Goal: Contribute content

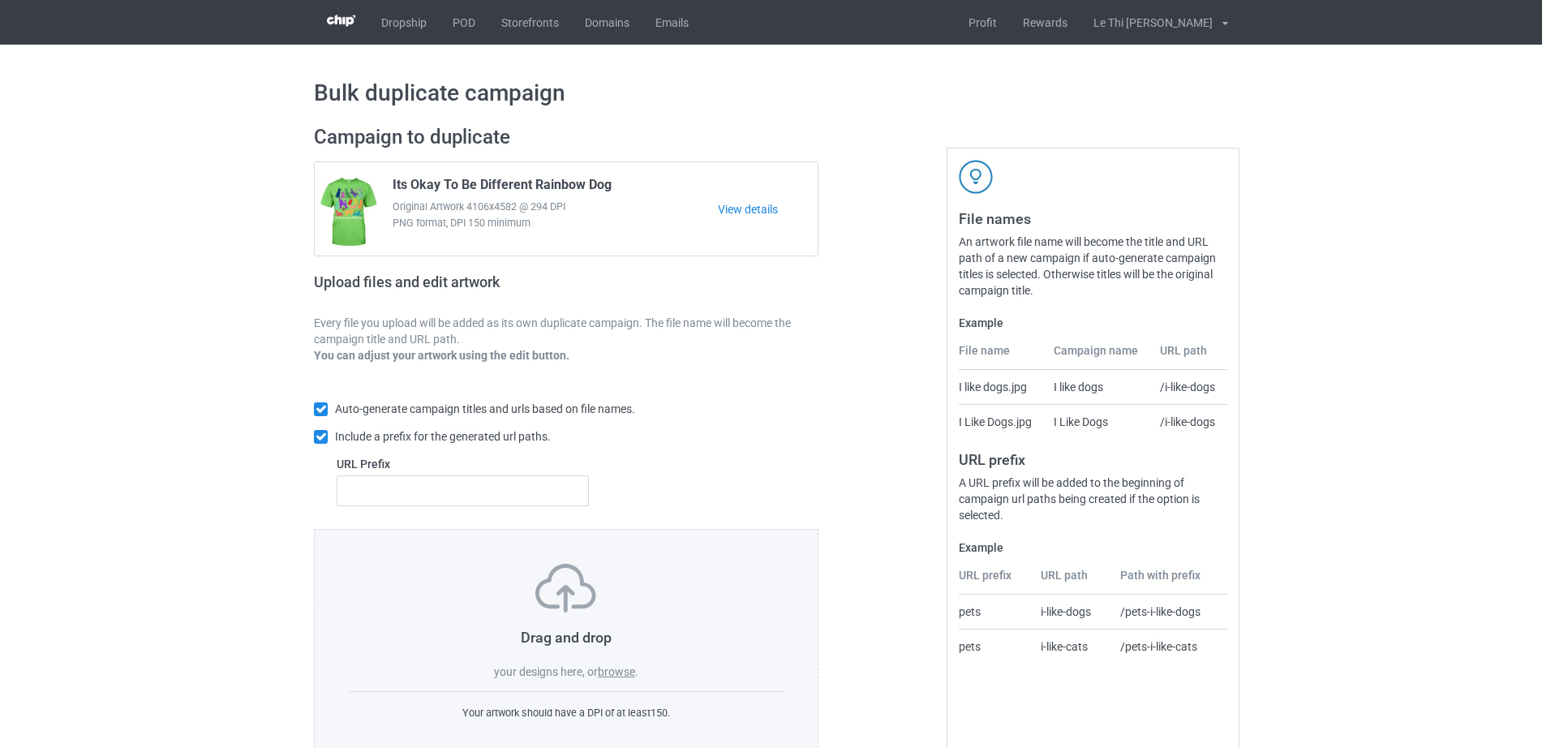
click at [619, 670] on label "browse" at bounding box center [616, 671] width 37 height 13
click at [0, 0] on input "browse" at bounding box center [0, 0] width 0 height 0
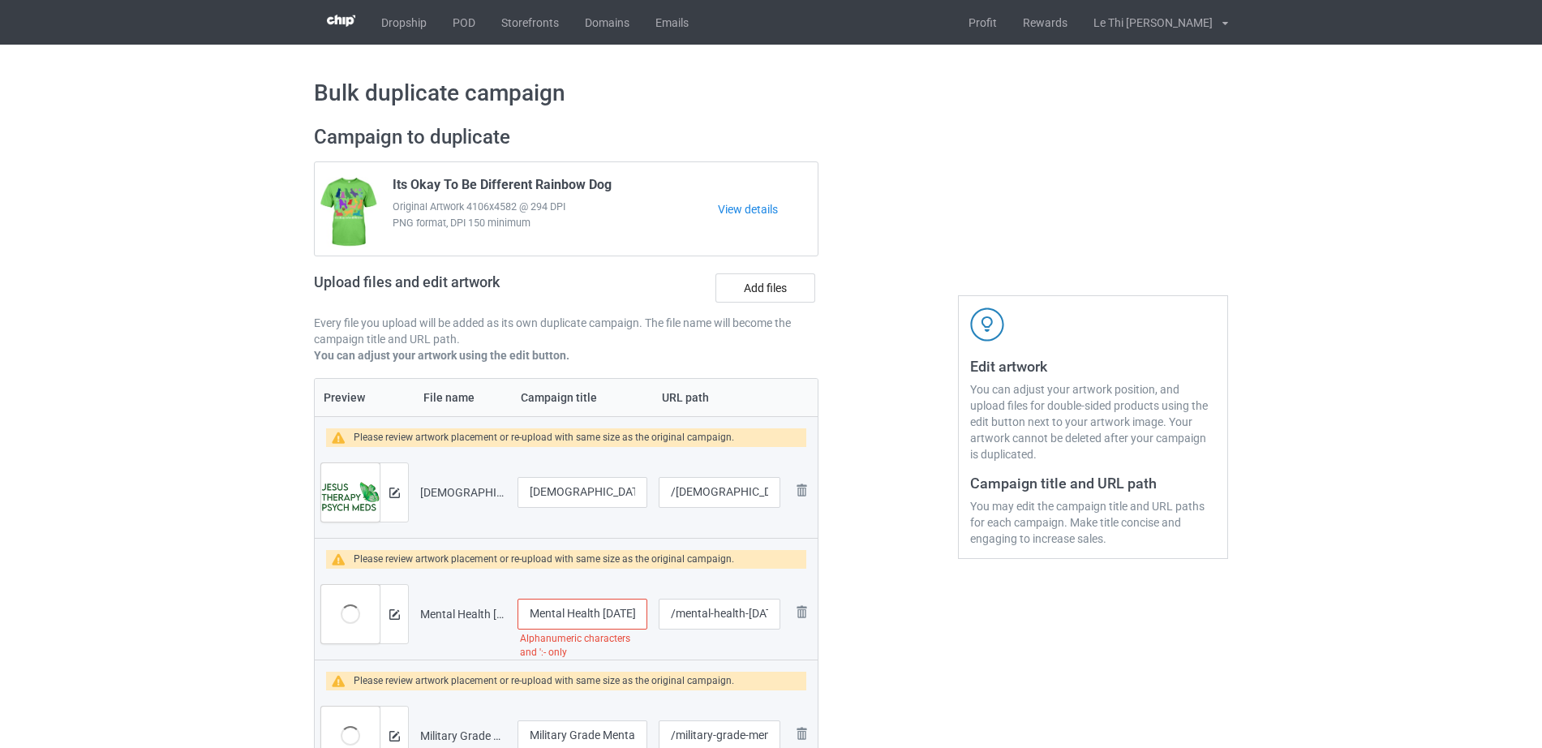
drag, startPoint x: 561, startPoint y: 612, endPoint x: 414, endPoint y: 640, distance: 150.3
click at [414, 640] on tr "Preview and edit artwork Mental Health [DATE] Don_t Ghost Your Feelings.png Men…" at bounding box center [566, 614] width 503 height 91
click at [533, 609] on input "Mental Health [DATE] Don_t Ghost Your Feelings" at bounding box center [583, 614] width 130 height 31
drag, startPoint x: 525, startPoint y: 608, endPoint x: 619, endPoint y: 600, distance: 94.4
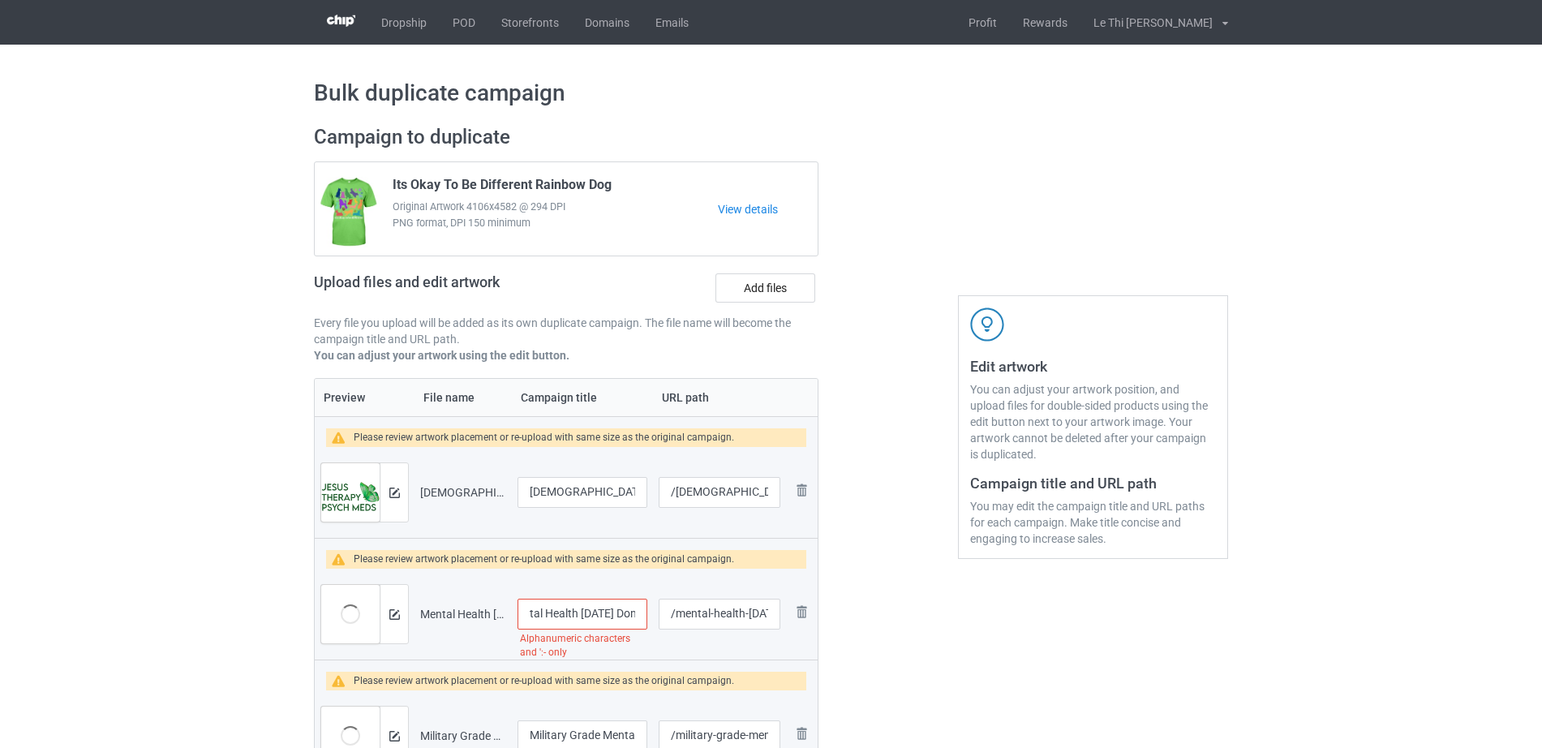
click at [619, 600] on input "Mental Health [DATE] Don_t Ghost Your Feelings" at bounding box center [583, 614] width 130 height 31
click at [616, 603] on input "Mental Health [DATE] Don_t Ghost Your Feelings" at bounding box center [583, 614] width 130 height 31
click at [622, 611] on input "Mental Health [DATE] Don_t Ghost Your Feelings" at bounding box center [583, 614] width 130 height 31
click at [578, 616] on input "Mental Health [DATE] Don_t Ghost Your Feelings" at bounding box center [583, 614] width 130 height 31
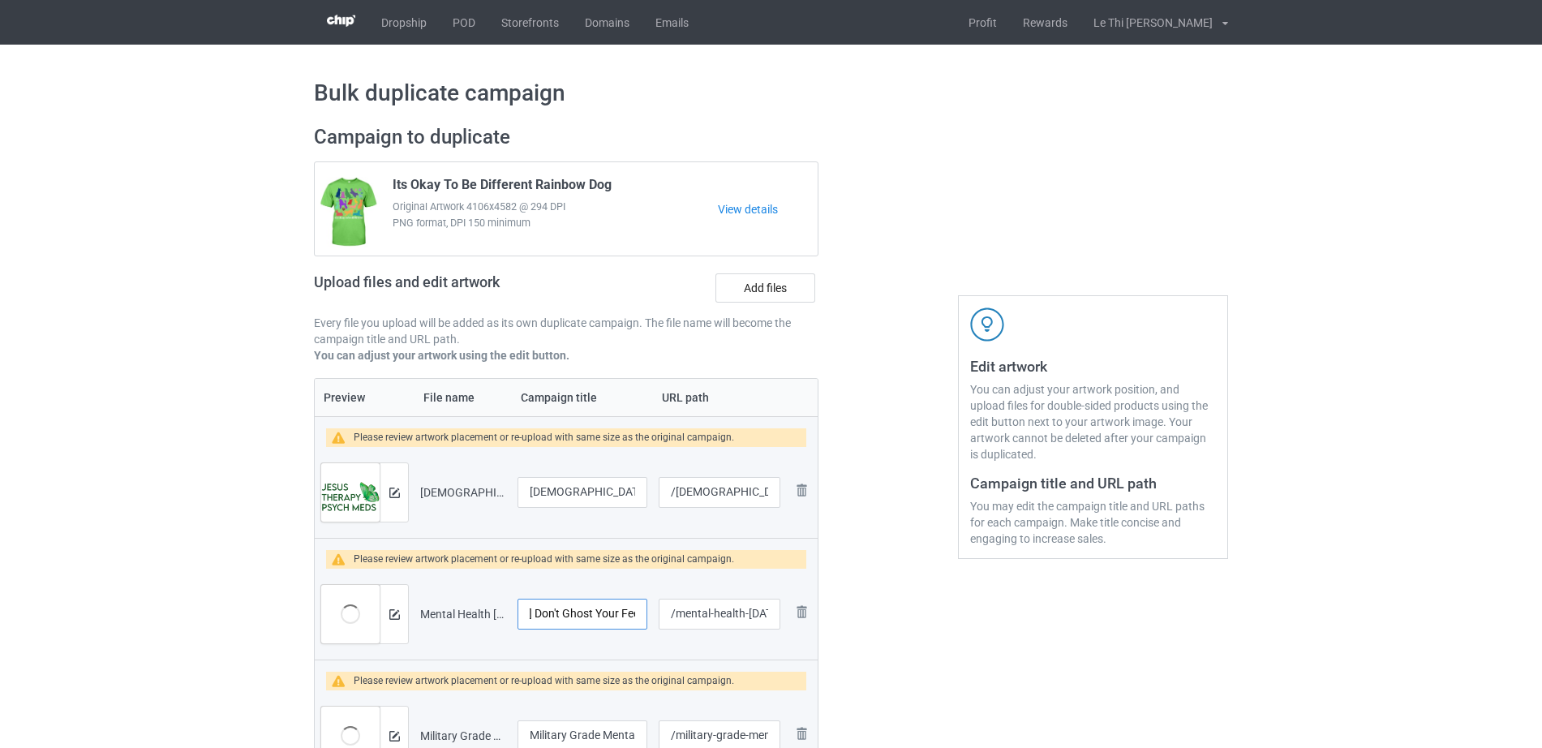
type input "Mental Health [DATE] Don't Ghost Your Feelings"
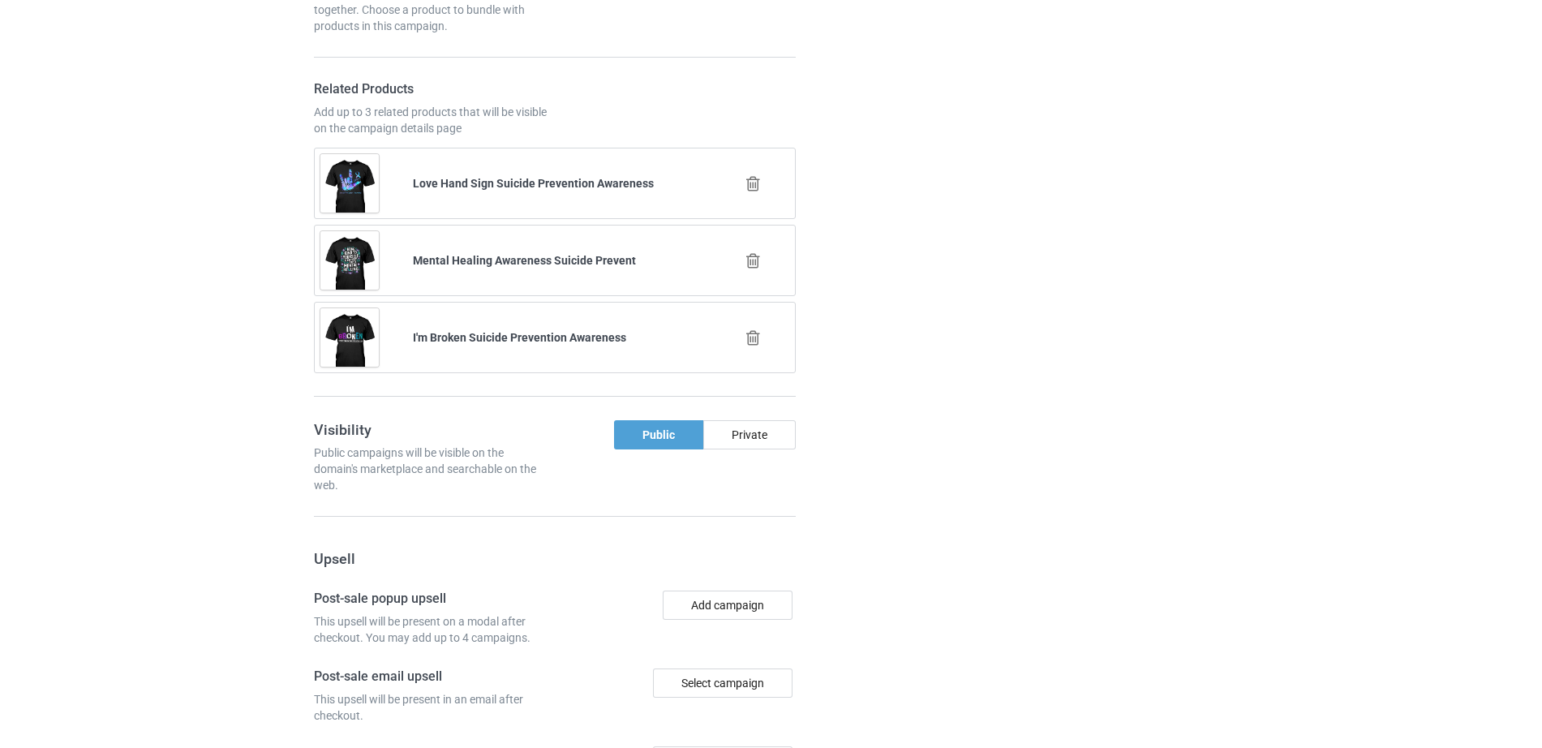
scroll to position [3164, 0]
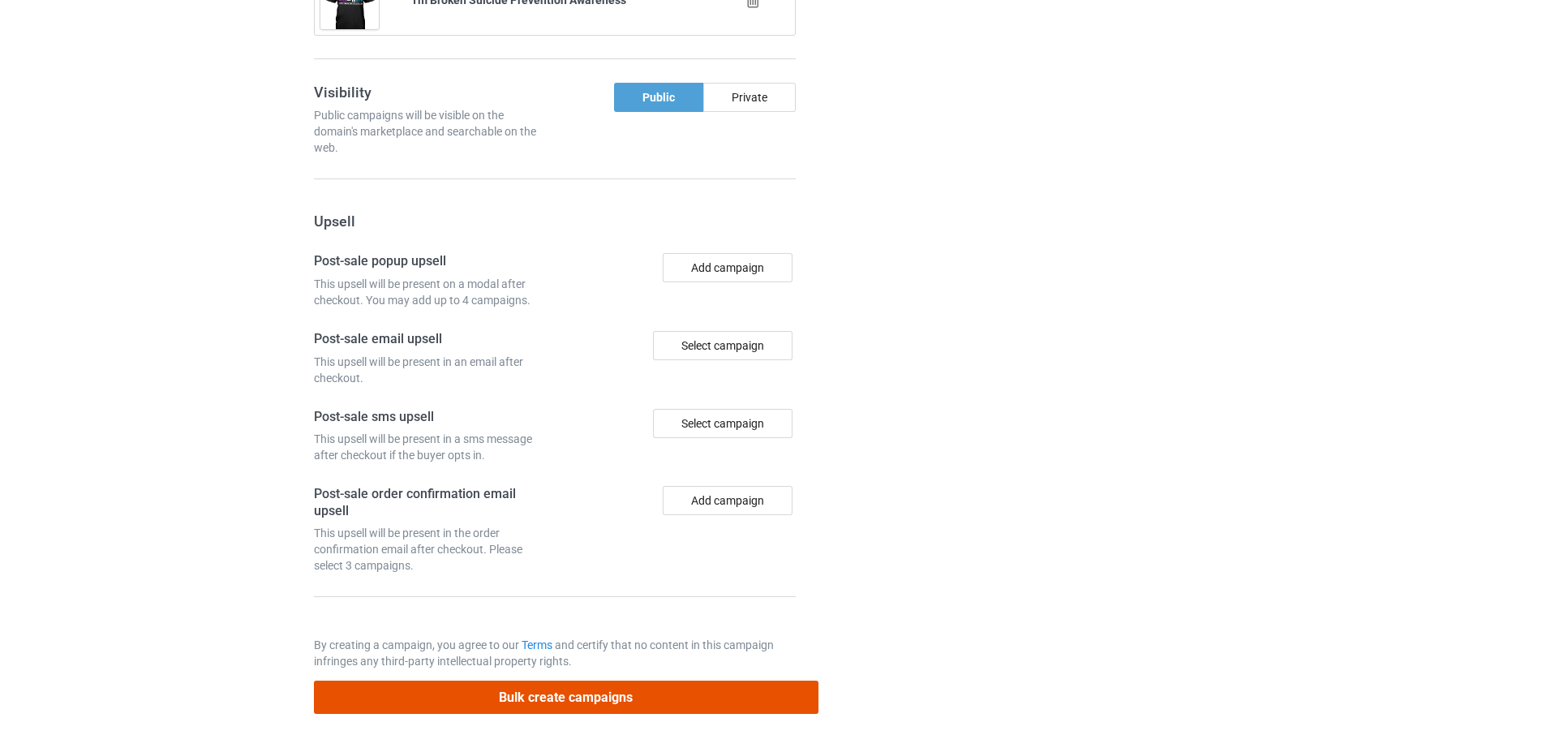
click at [554, 707] on button "Bulk create campaigns" at bounding box center [566, 697] width 505 height 33
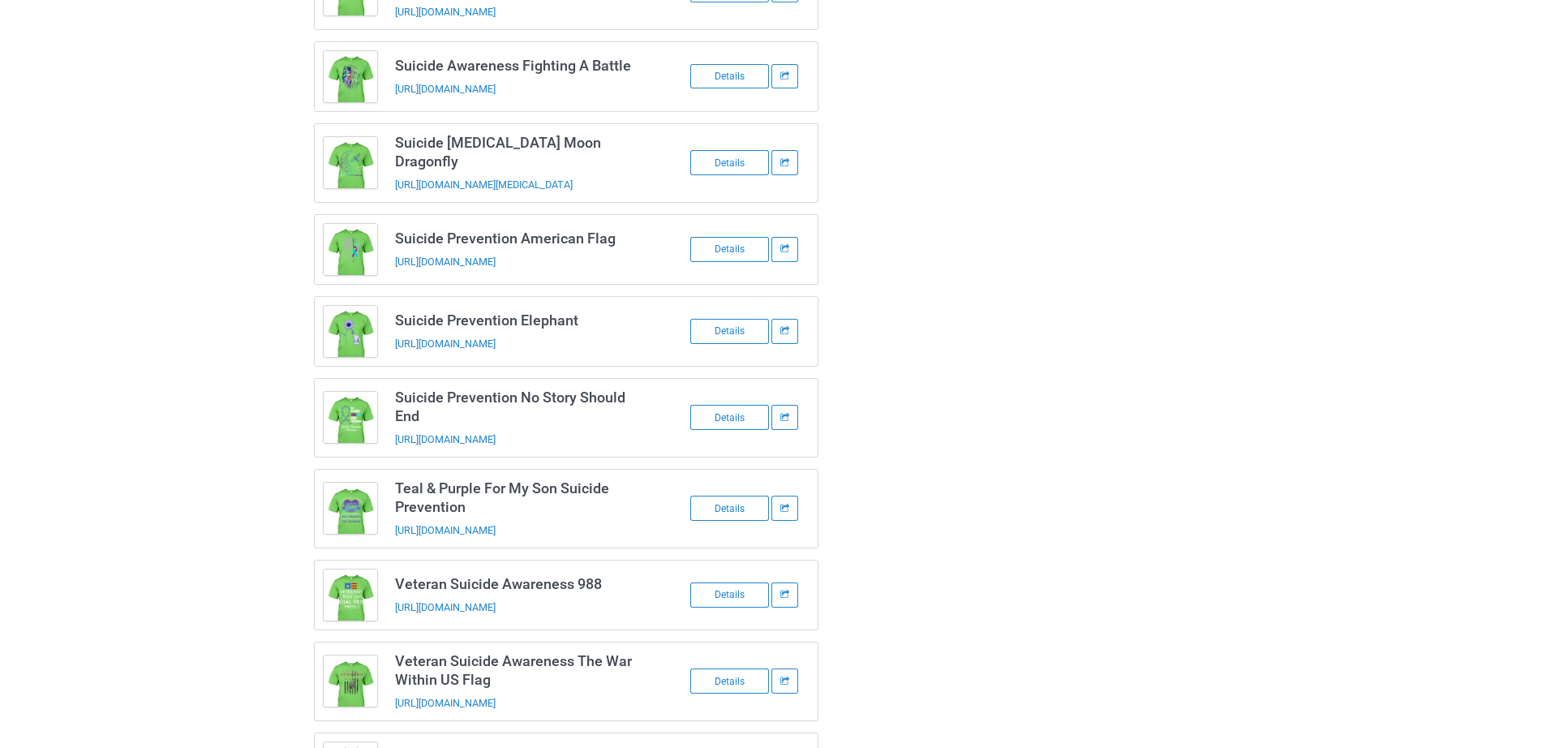
scroll to position [0, 0]
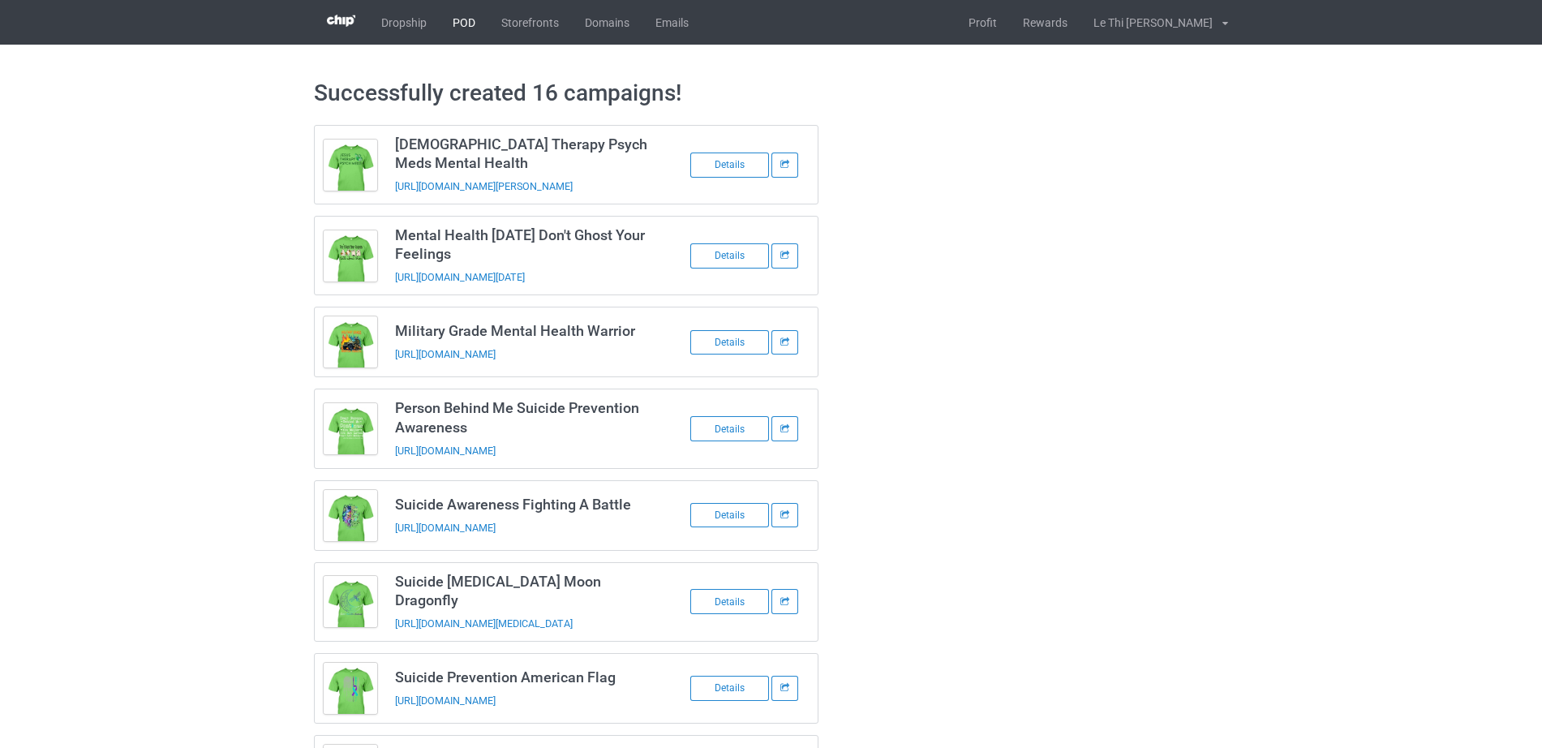
click at [459, 27] on link "POD" at bounding box center [464, 22] width 49 height 45
